Goal: Navigation & Orientation: Find specific page/section

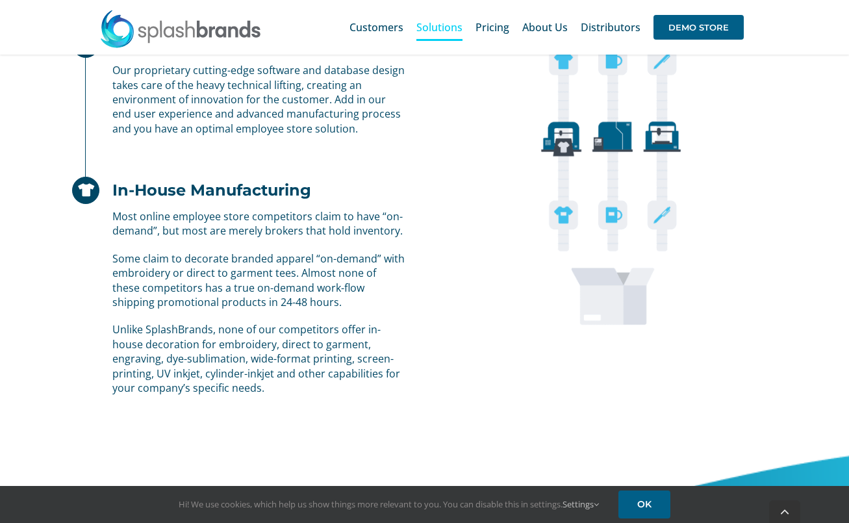
scroll to position [1145, 0]
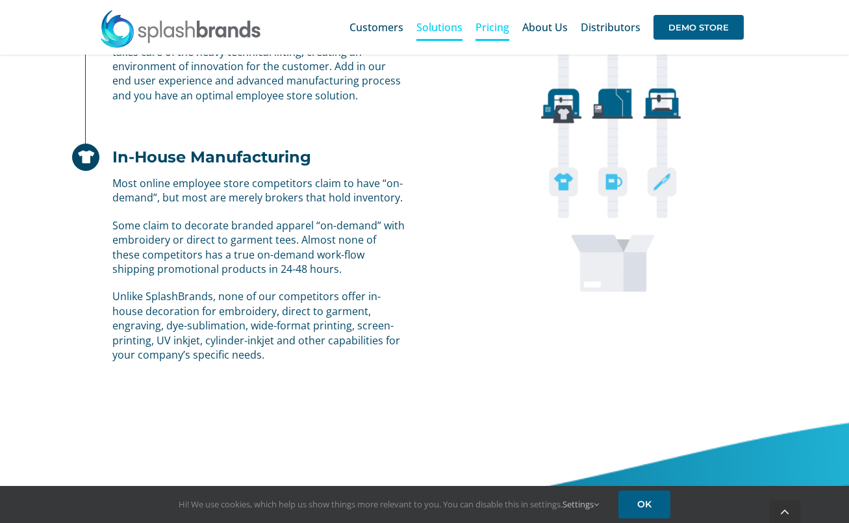
click at [496, 24] on span "Pricing" at bounding box center [492, 27] width 34 height 10
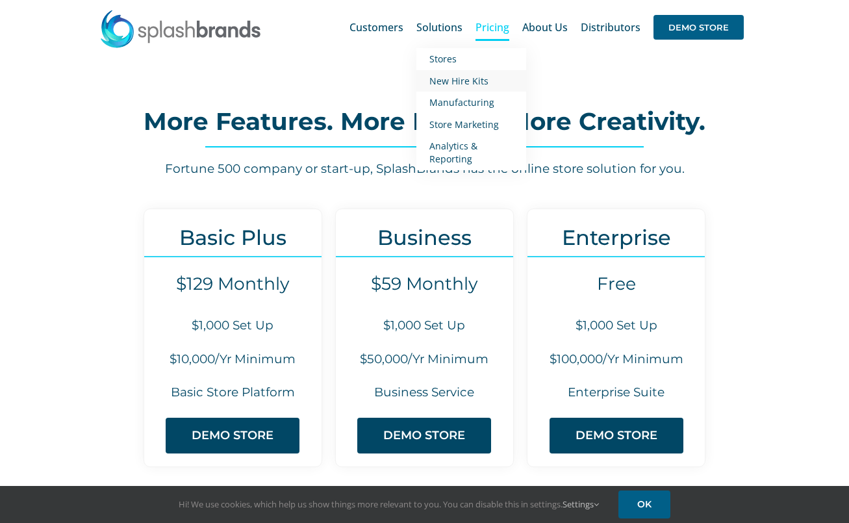
click at [464, 80] on span "New Hire Kits" at bounding box center [458, 81] width 59 height 12
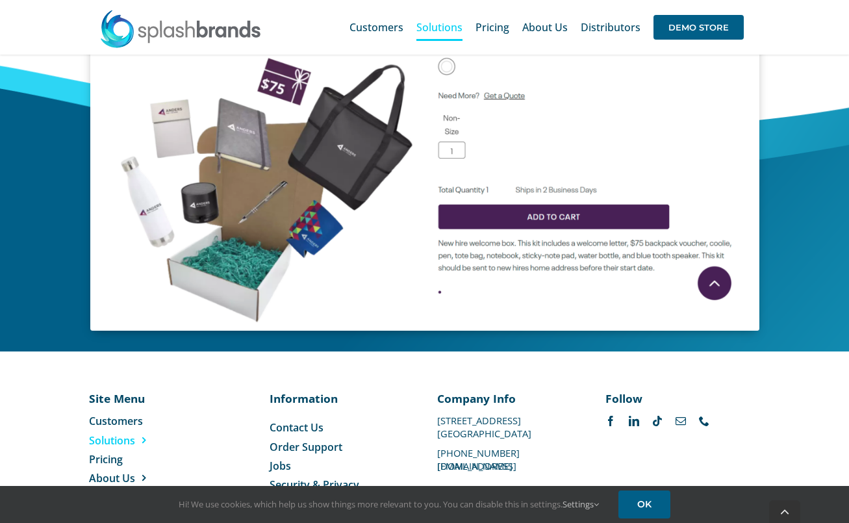
scroll to position [643, 0]
